Goal: Task Accomplishment & Management: Manage account settings

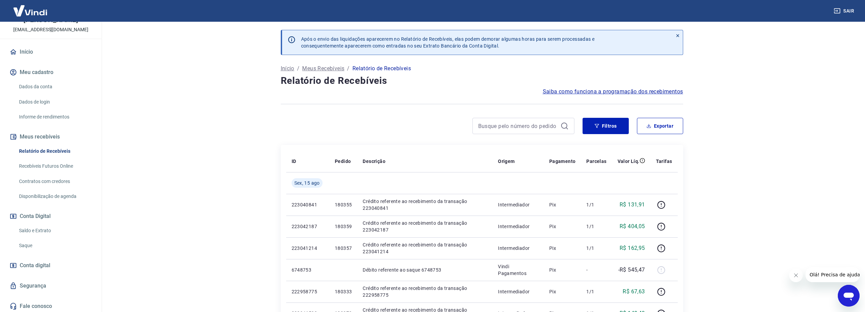
scroll to position [42, 0]
click at [31, 246] on link "Saque" at bounding box center [54, 244] width 77 height 14
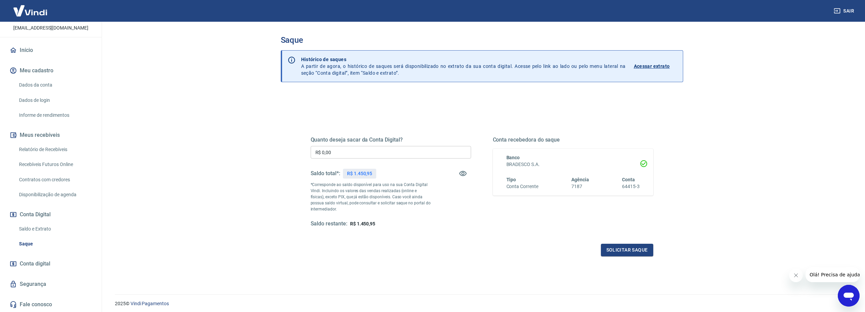
click at [350, 153] on input "R$ 0,00" at bounding box center [391, 152] width 160 height 13
type input "R$ 1.000,00"
click at [645, 249] on button "Solicitar saque" at bounding box center [627, 250] width 52 height 13
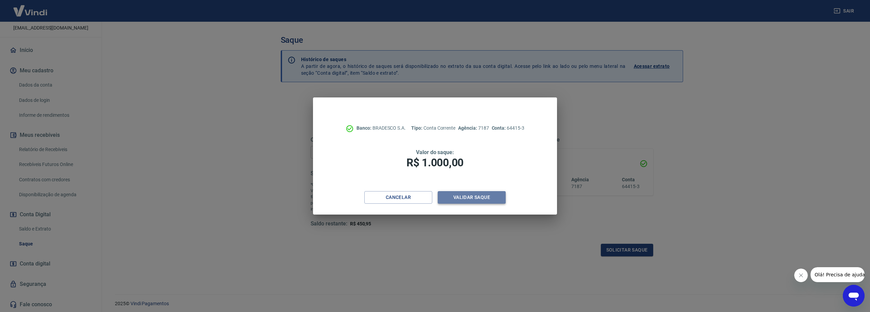
click at [471, 197] on button "Validar saque" at bounding box center [472, 197] width 68 height 13
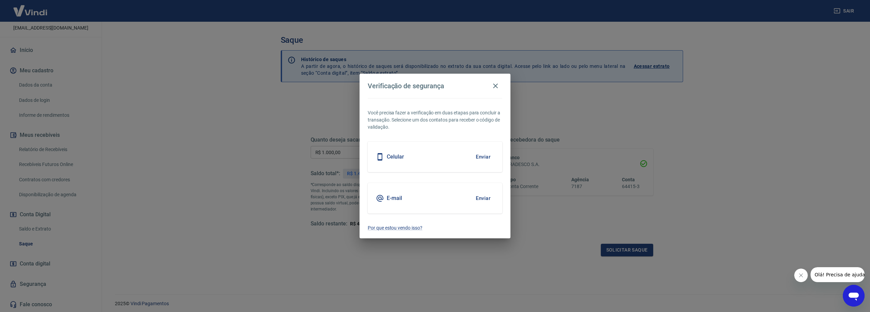
click at [393, 204] on div "E-mail Enviar" at bounding box center [435, 198] width 135 height 31
click at [488, 197] on button "Enviar" at bounding box center [483, 198] width 22 height 14
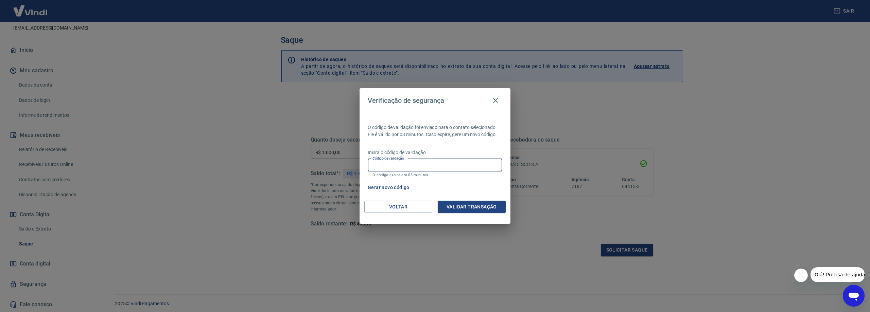
click at [389, 164] on input "Código de validação" at bounding box center [435, 165] width 135 height 13
paste input "515519"
type input "515519"
click at [458, 206] on button "Validar transação" at bounding box center [472, 207] width 68 height 13
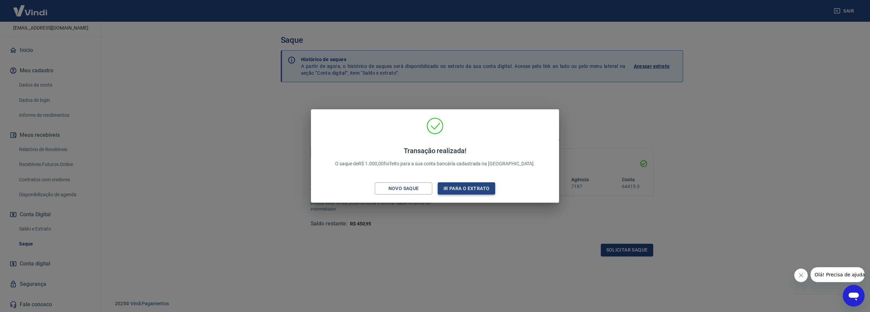
click at [463, 189] on button "Ir para o extrato" at bounding box center [466, 189] width 57 height 13
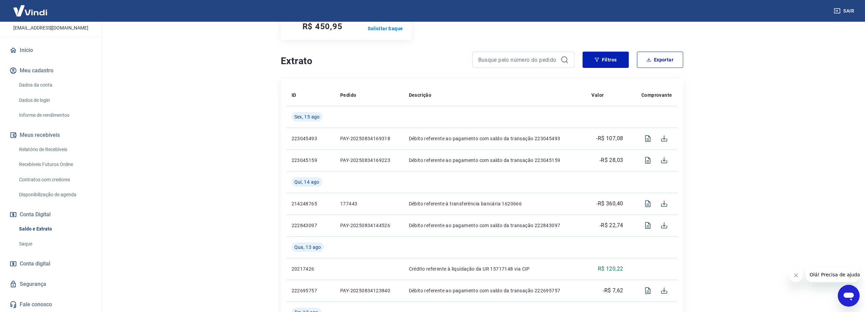
scroll to position [102, 0]
